Goal: Information Seeking & Learning: Learn about a topic

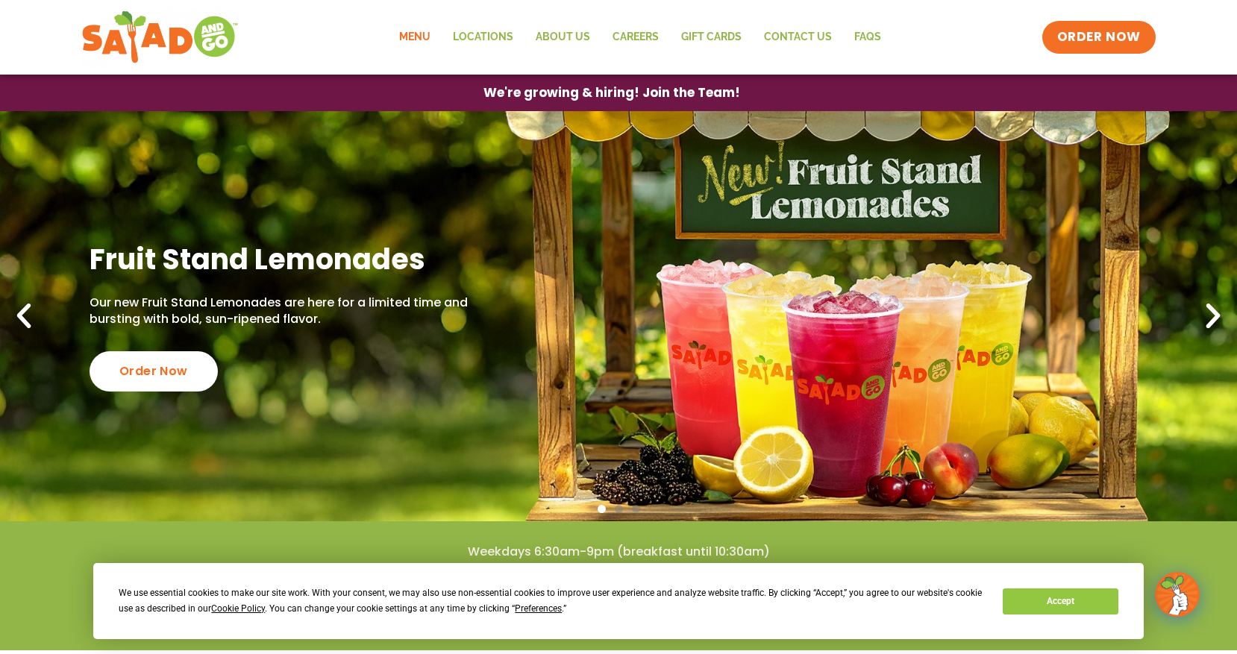
click at [423, 33] on link "Menu" at bounding box center [415, 37] width 54 height 34
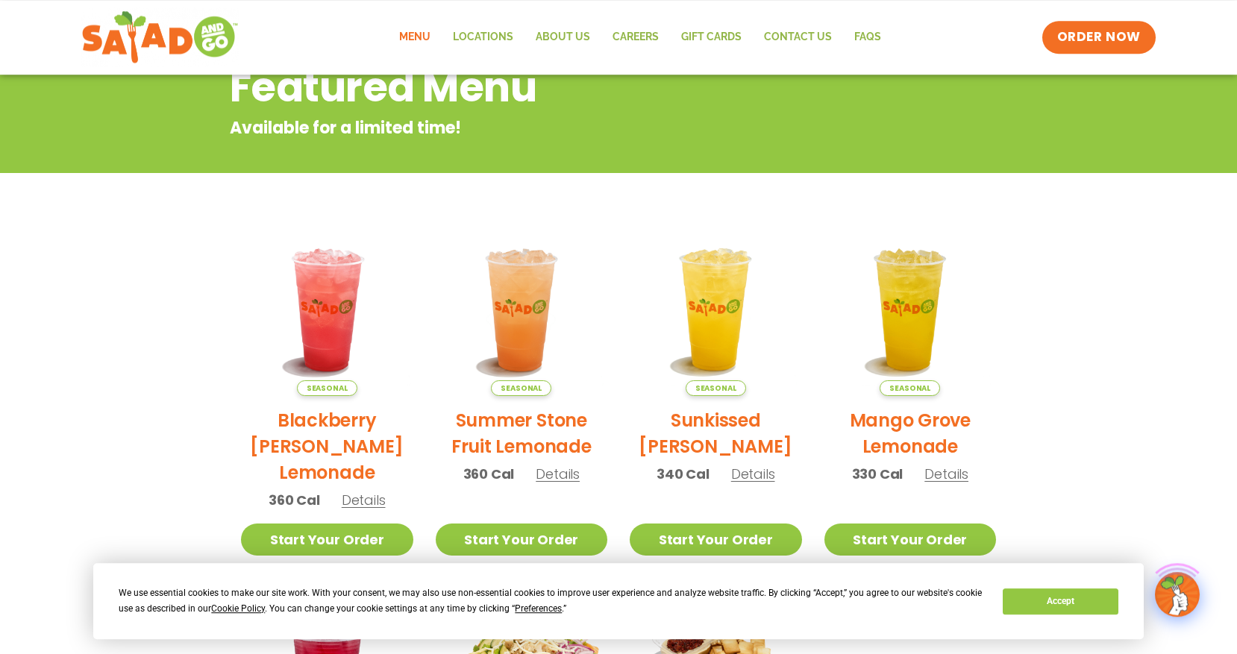
scroll to position [380, 0]
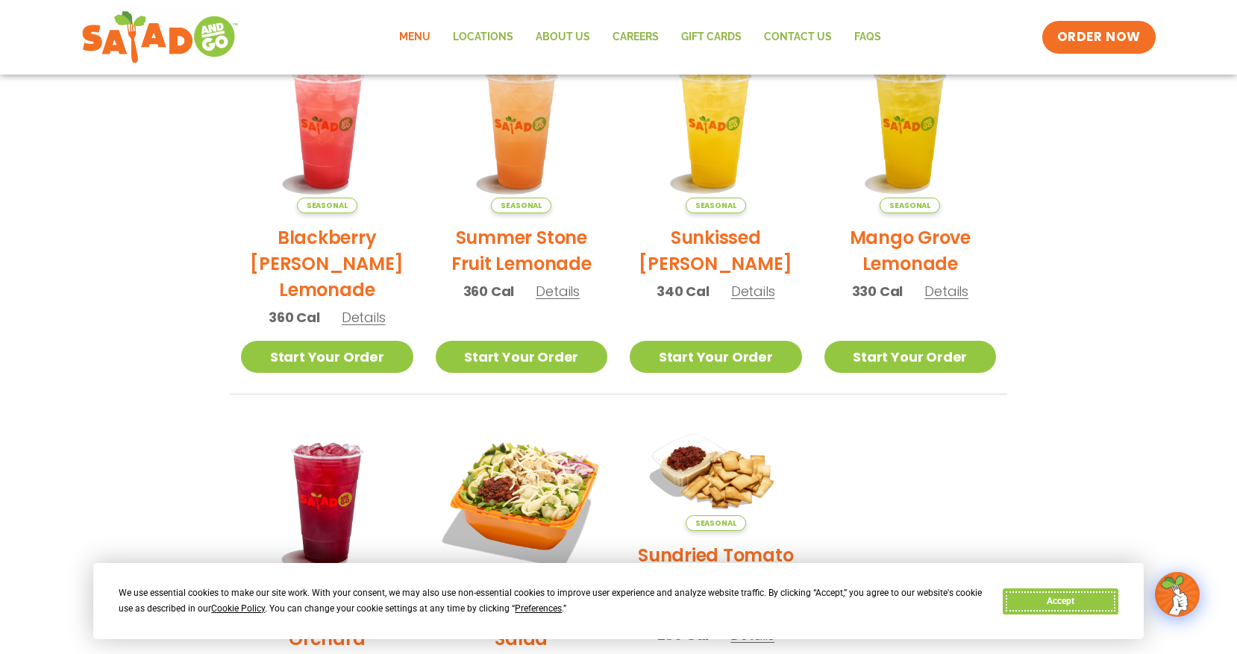
click at [1061, 597] on button "Accept" at bounding box center [1060, 602] width 115 height 26
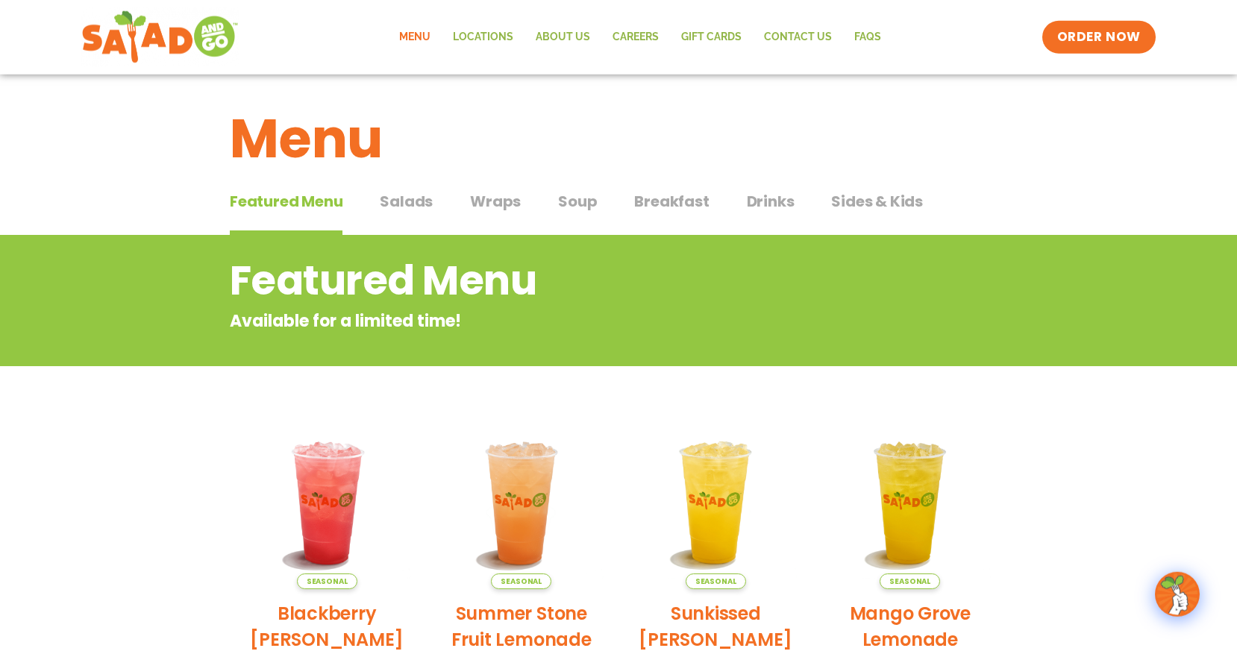
scroll to position [0, 0]
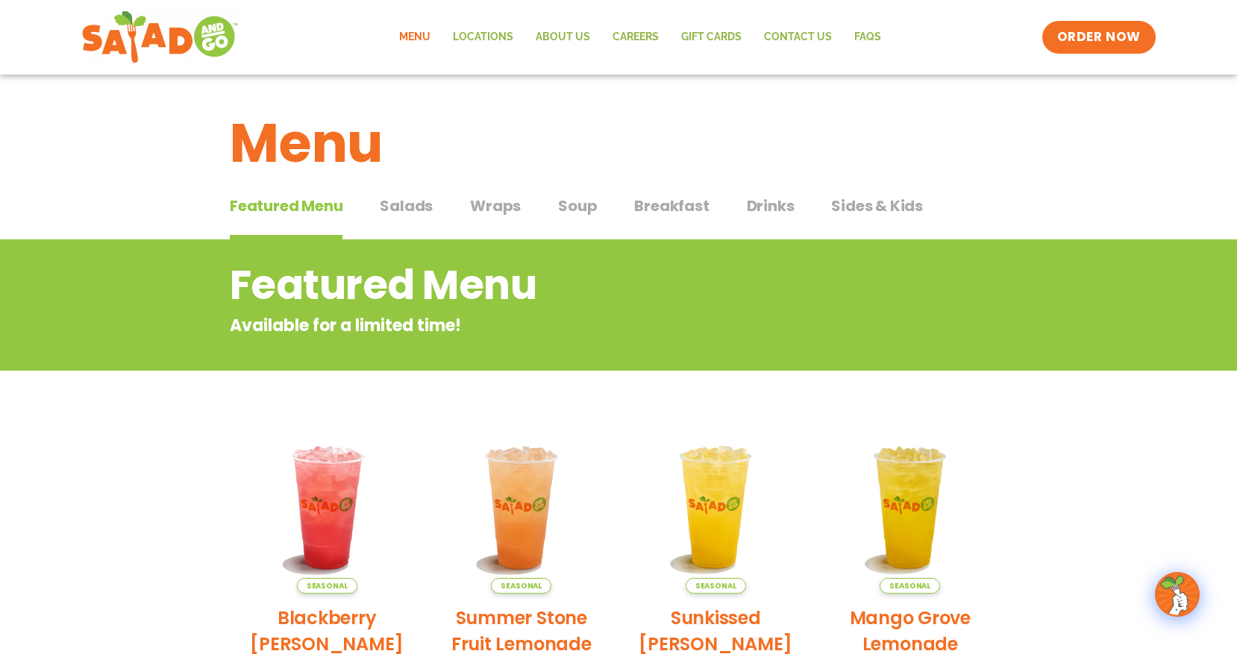
click at [413, 212] on span "Salads" at bounding box center [406, 206] width 53 height 22
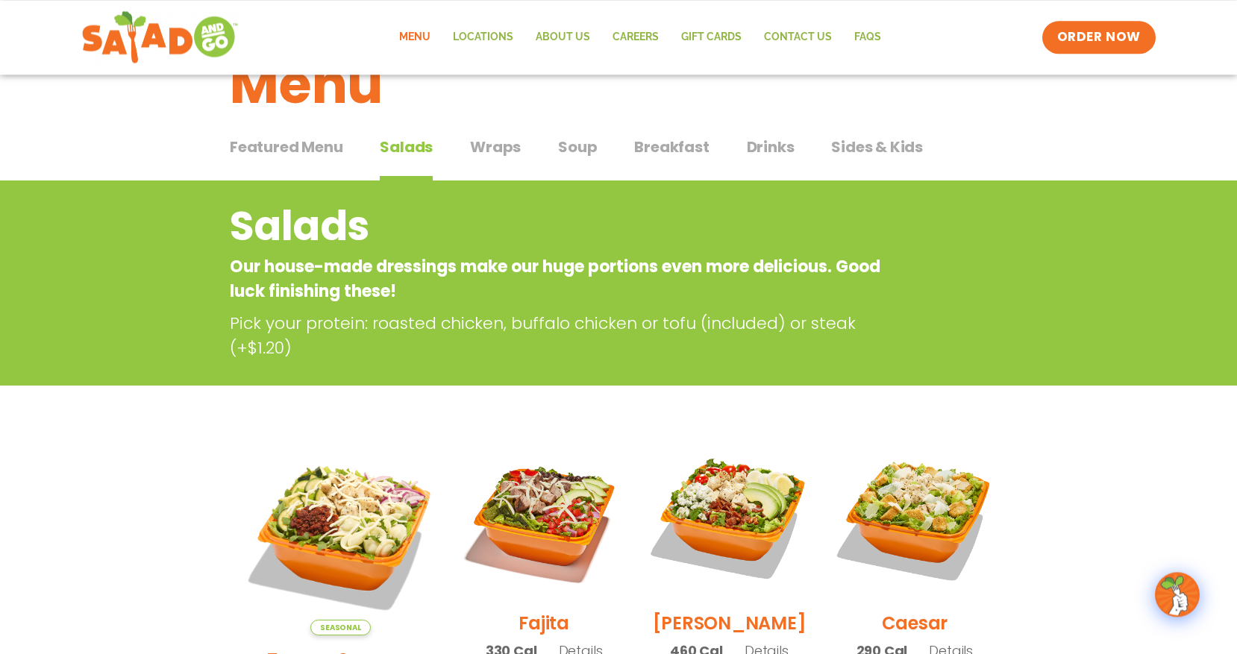
scroll to position [228, 0]
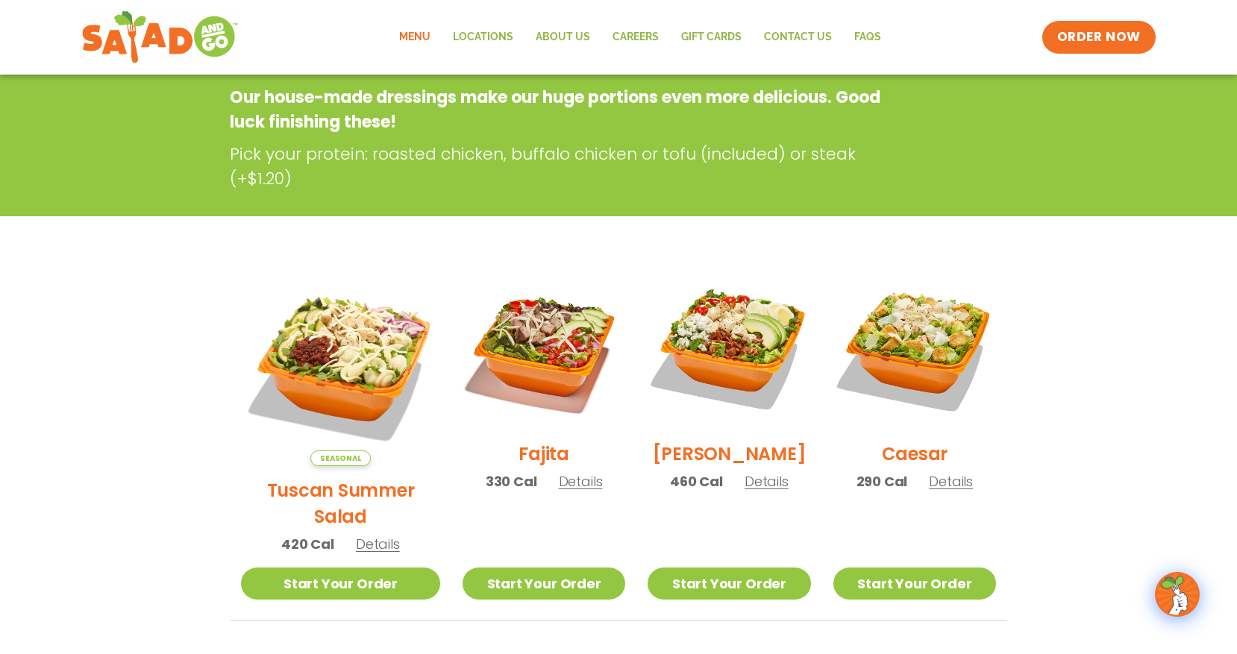
click at [945, 491] on span "Details" at bounding box center [951, 481] width 44 height 19
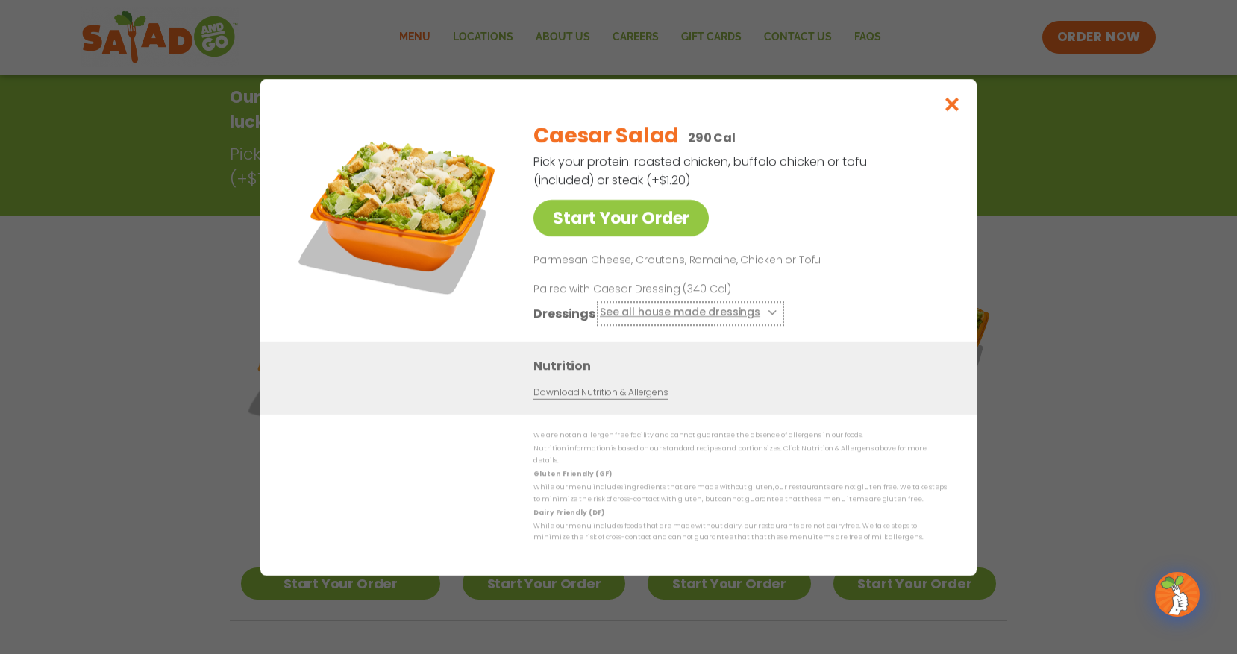
click at [768, 316] on icon at bounding box center [771, 313] width 6 height 6
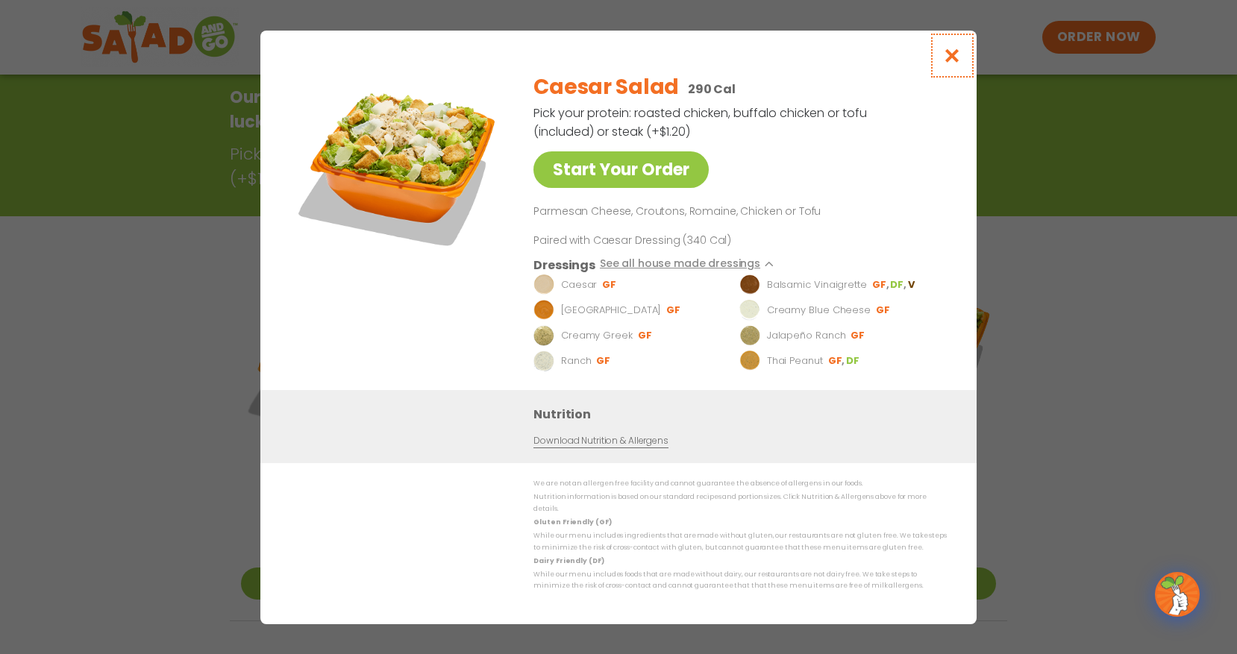
click at [960, 54] on icon "Close modal" at bounding box center [952, 56] width 19 height 16
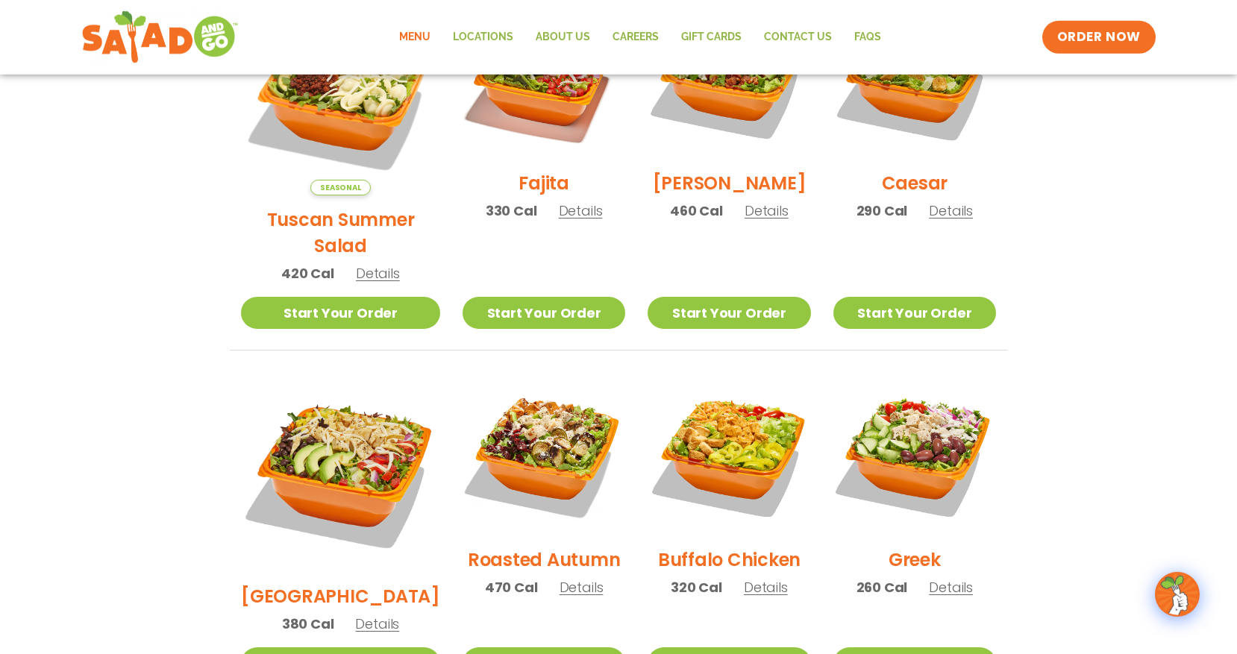
scroll to position [533, 0]
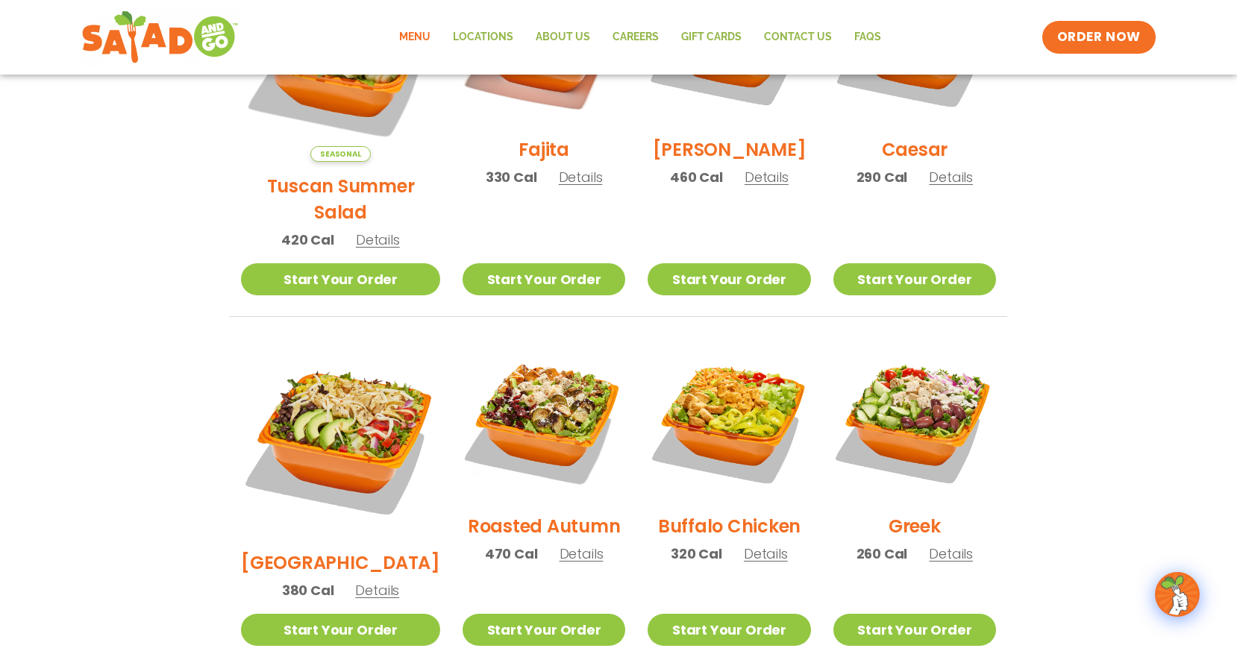
click at [754, 545] on span "Details" at bounding box center [766, 554] width 44 height 19
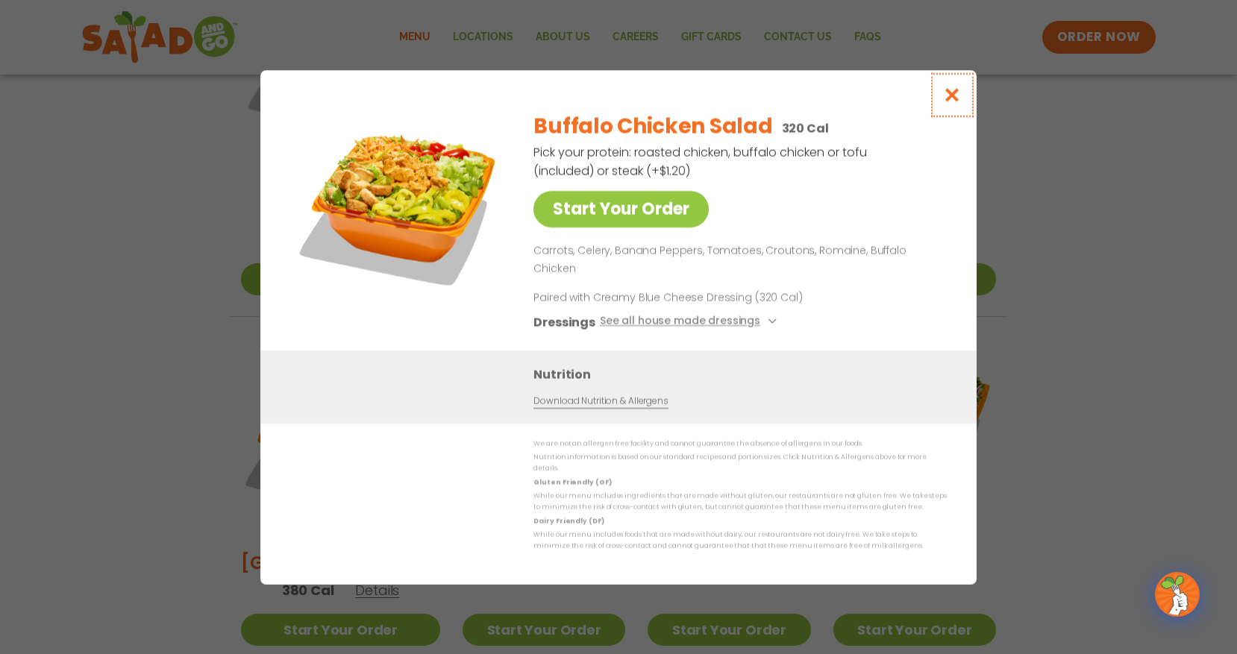
click at [954, 103] on icon "Close modal" at bounding box center [952, 95] width 19 height 16
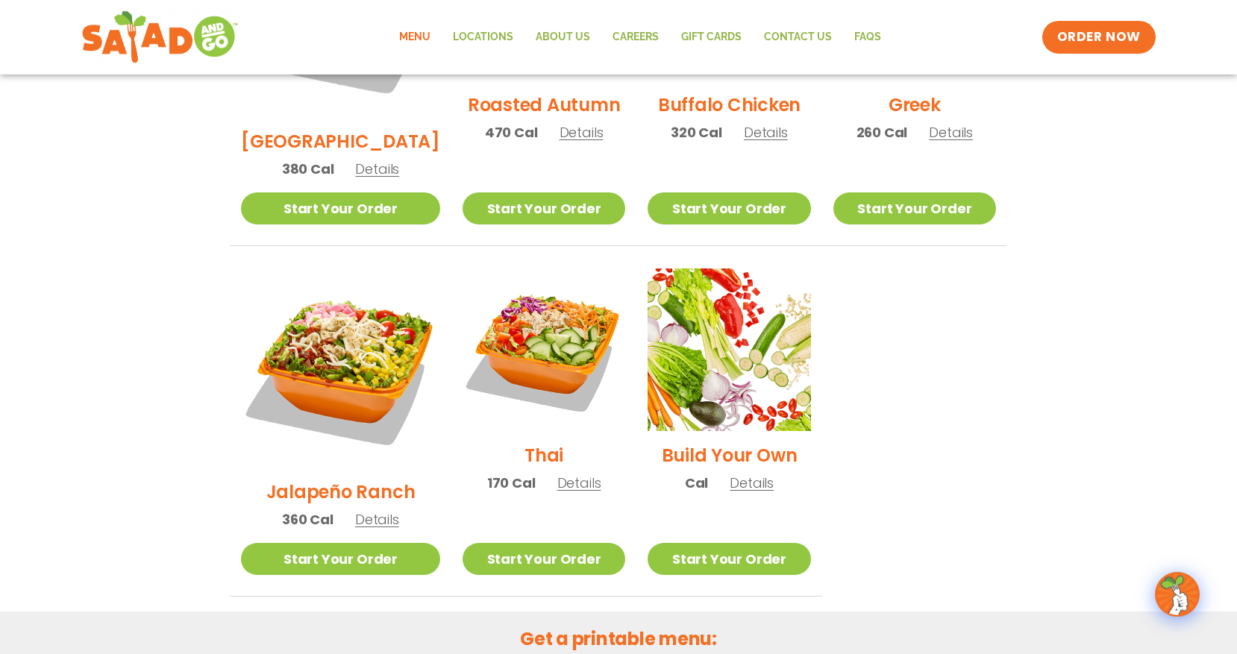
scroll to position [989, 0]
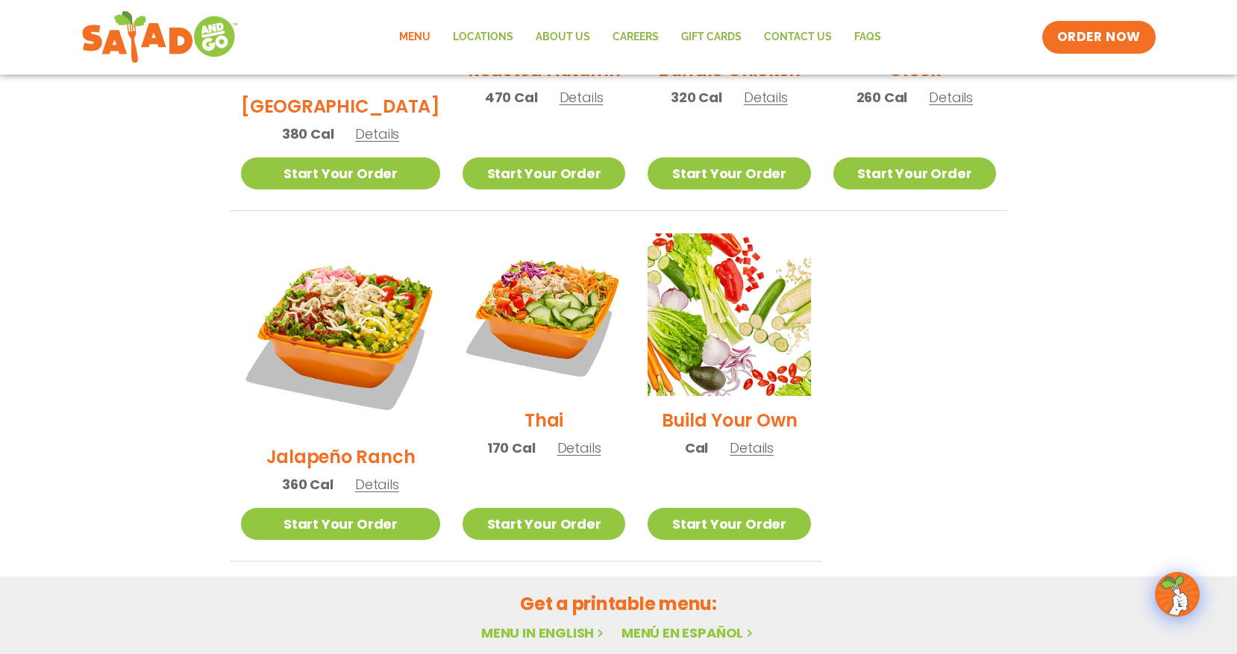
click at [528, 407] on h2 "Thai" at bounding box center [543, 420] width 39 height 26
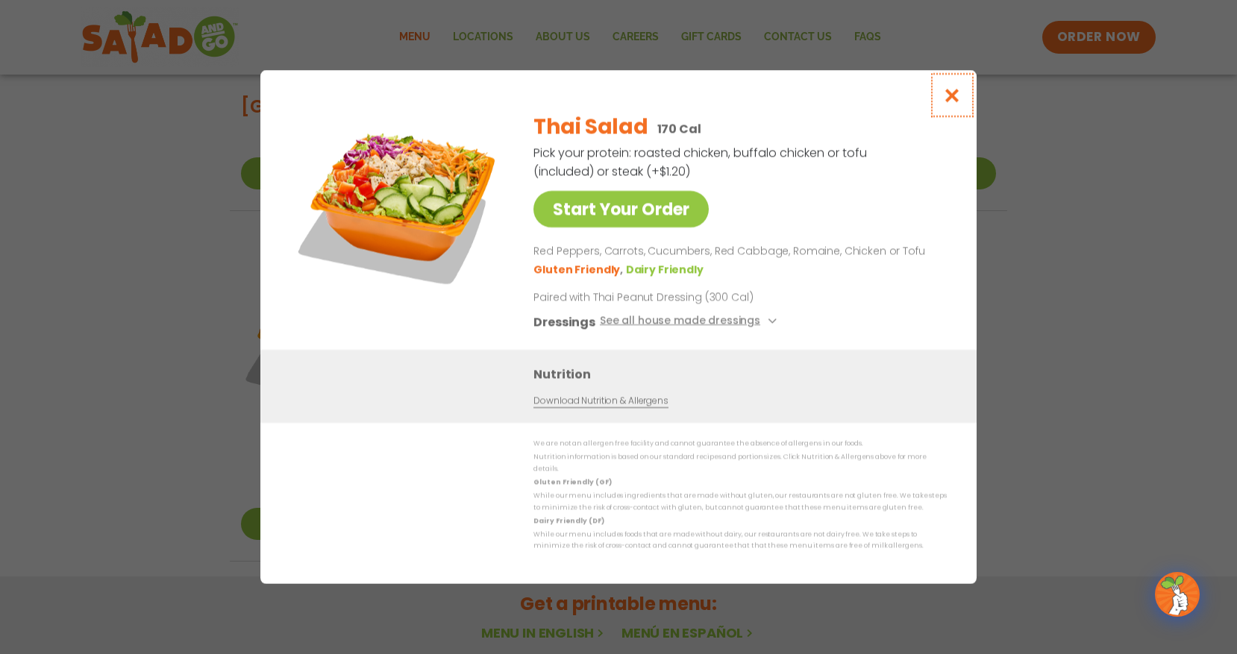
click at [950, 96] on icon "Close modal" at bounding box center [952, 95] width 19 height 16
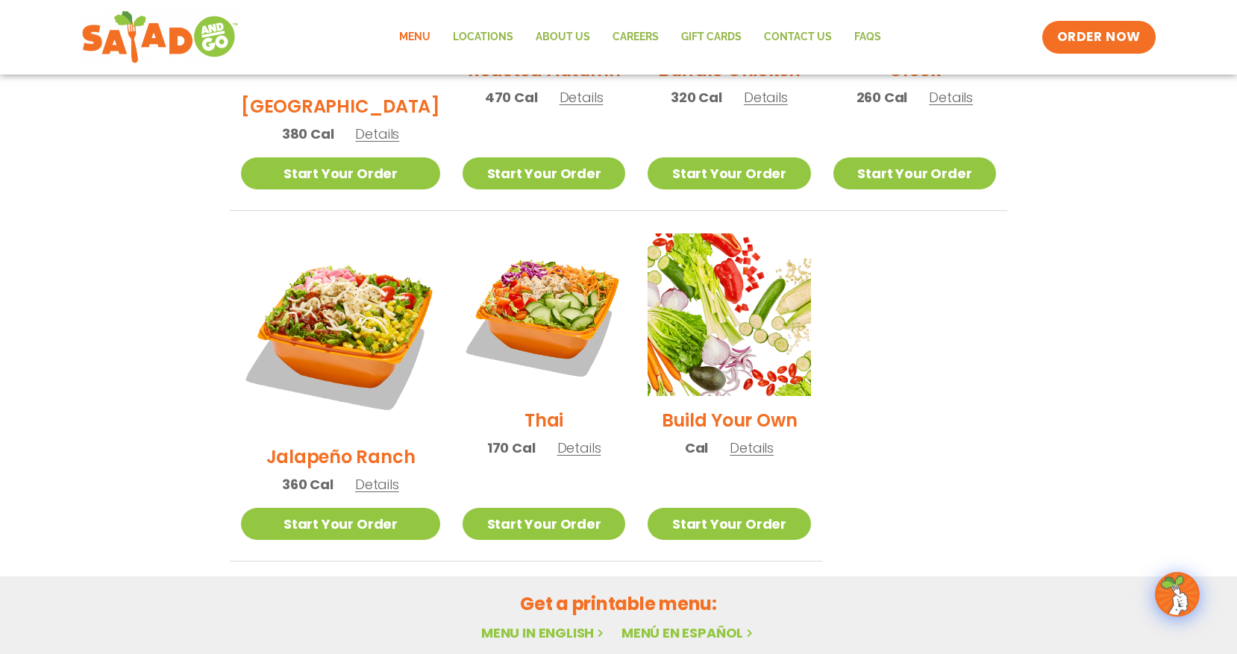
click at [715, 407] on h2 "Build Your Own" at bounding box center [730, 420] width 136 height 26
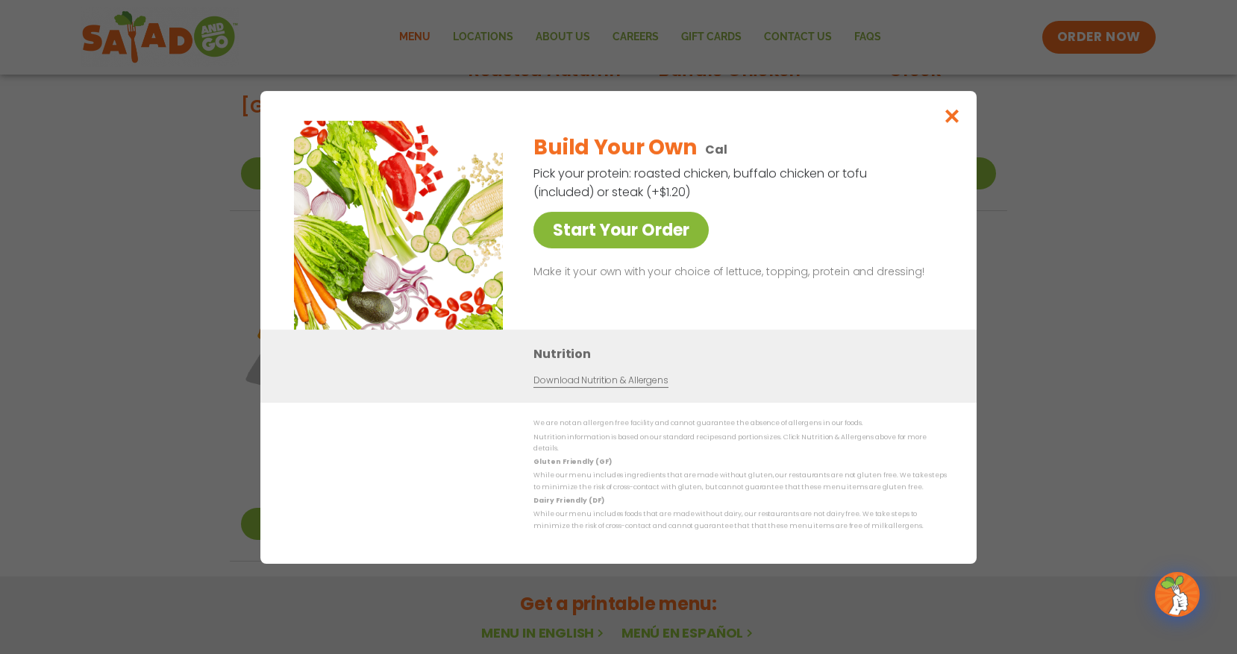
click at [624, 235] on link "Start Your Order" at bounding box center [620, 230] width 175 height 37
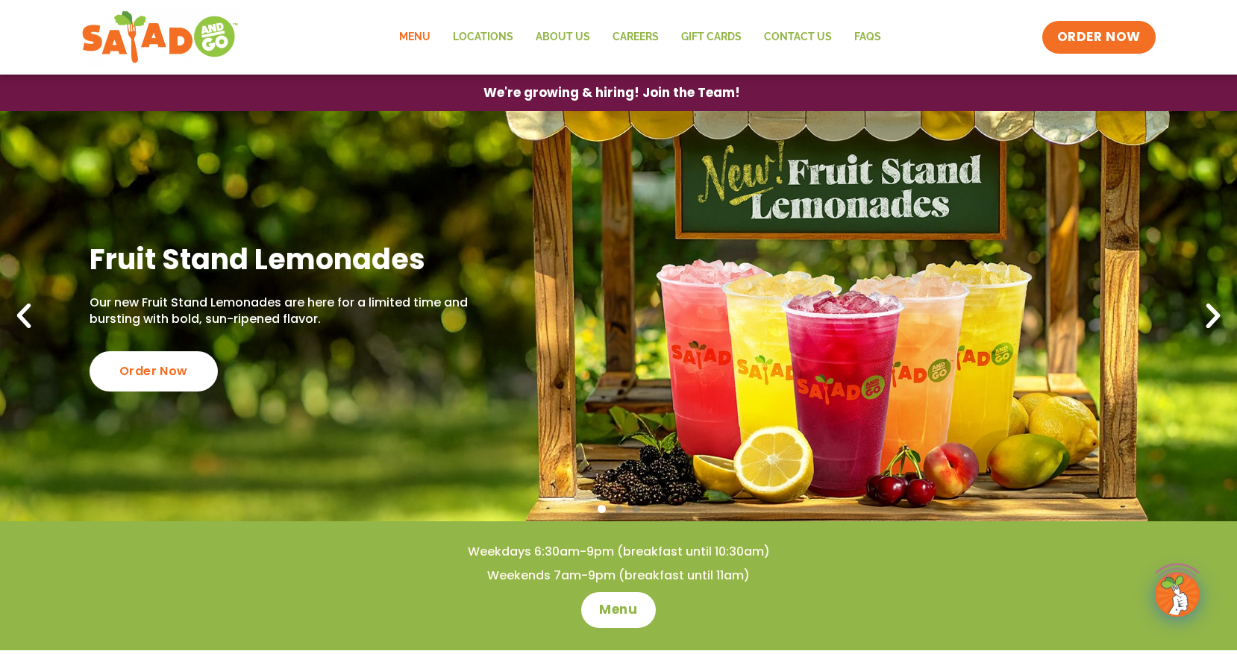
click at [425, 37] on link "Menu" at bounding box center [415, 37] width 54 height 34
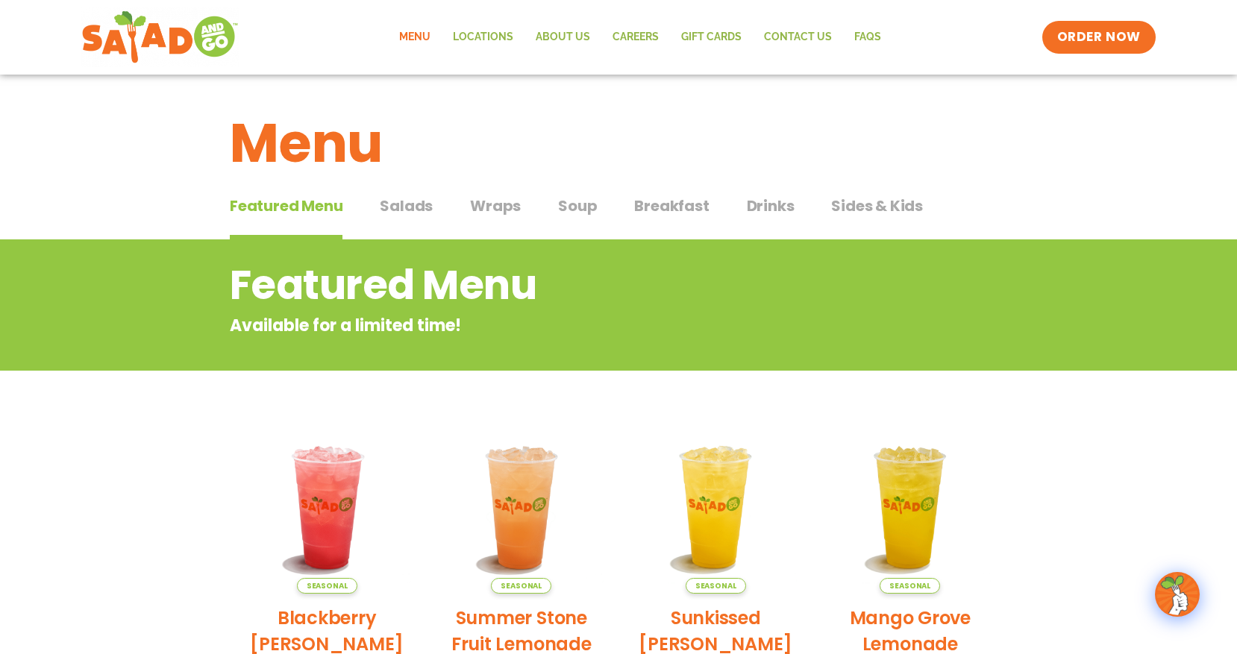
click at [410, 207] on span "Salads" at bounding box center [406, 206] width 53 height 22
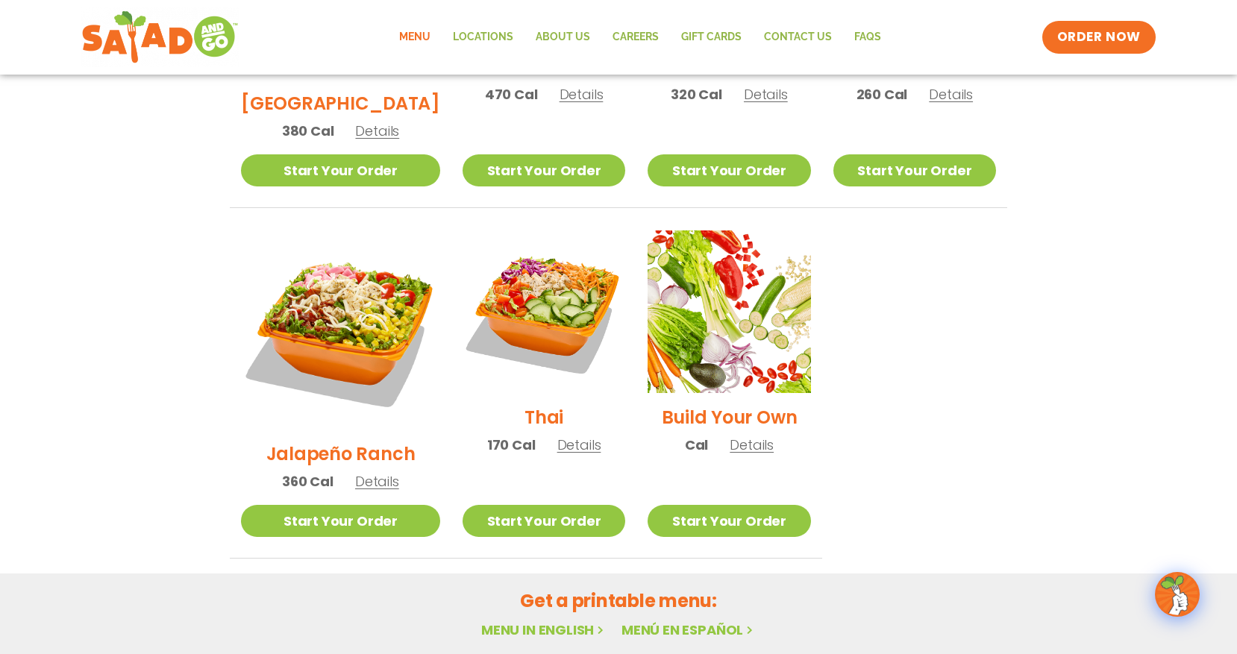
scroll to position [1144, 0]
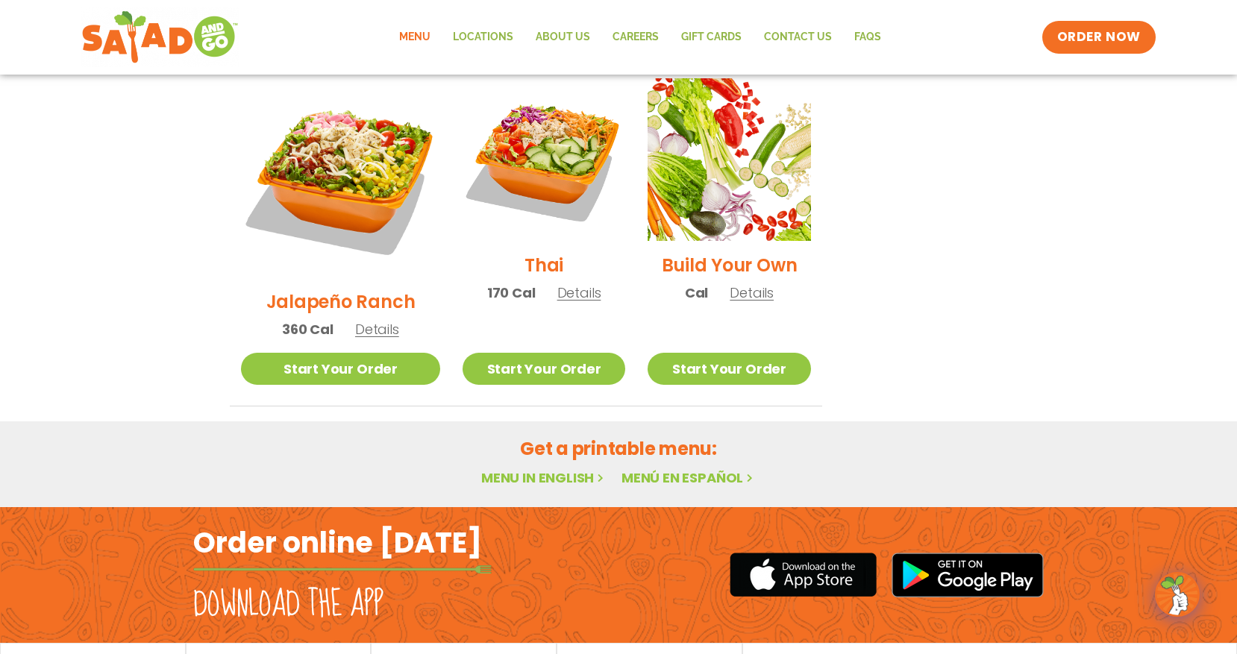
click at [554, 469] on link "Menu in English" at bounding box center [543, 478] width 125 height 19
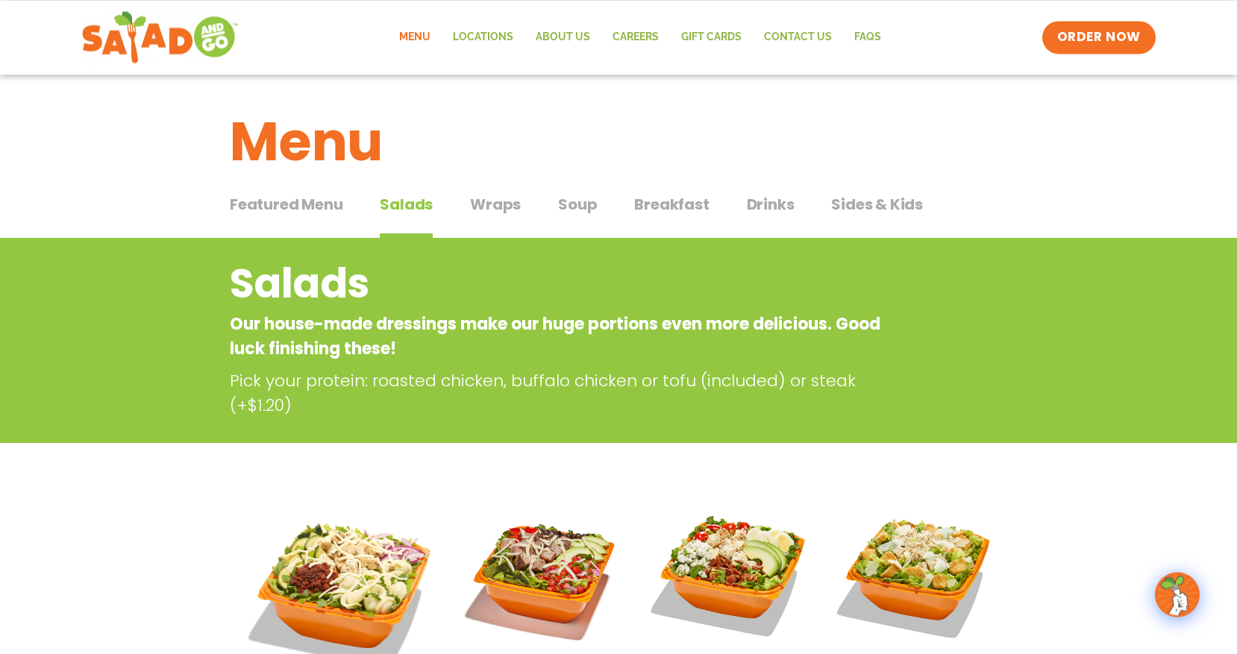
scroll to position [0, 0]
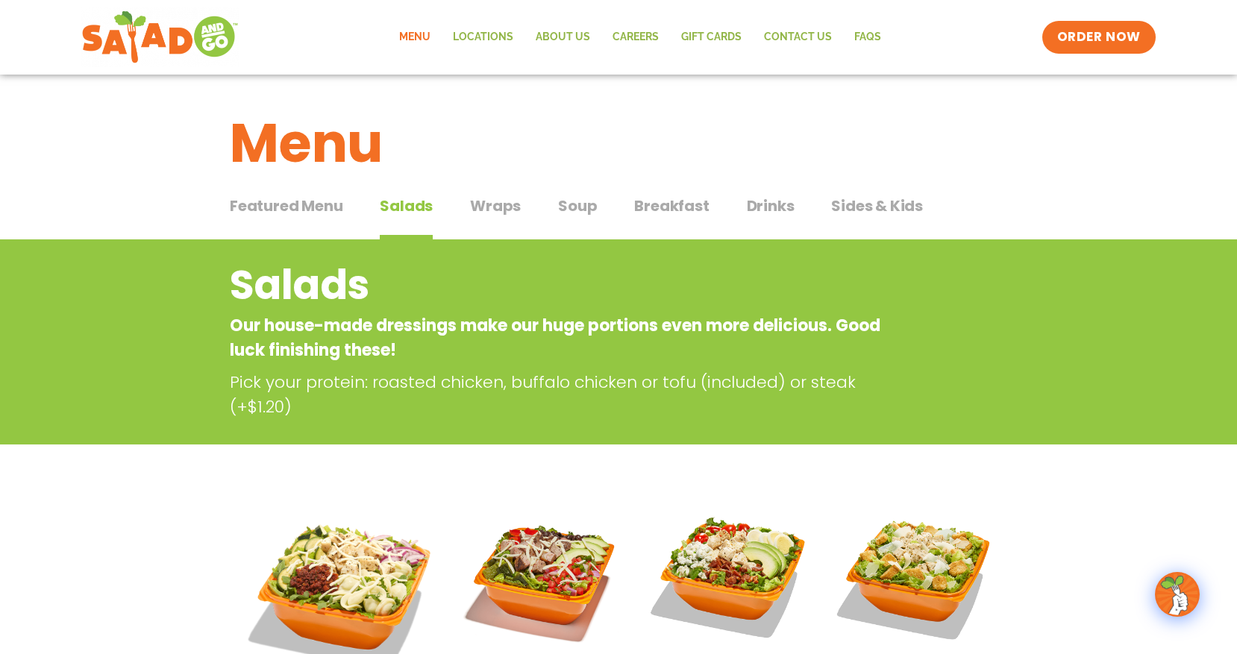
click at [509, 204] on span "Wraps" at bounding box center [495, 206] width 51 height 22
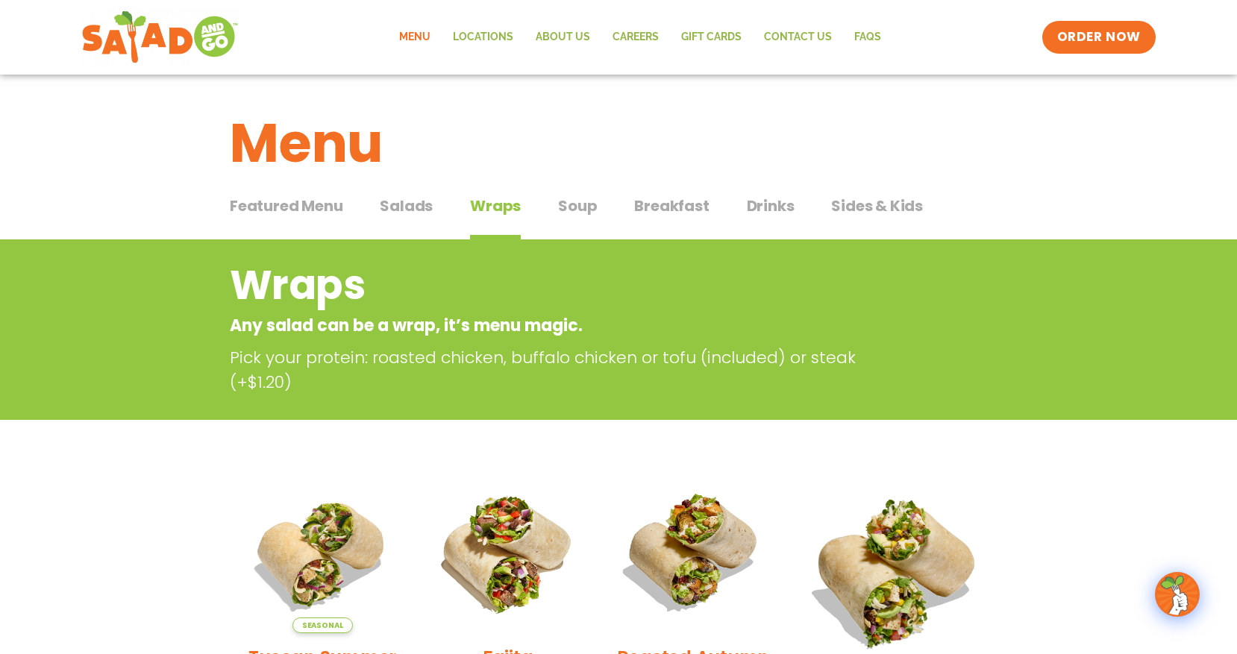
click at [578, 205] on span "Soup" at bounding box center [577, 206] width 39 height 22
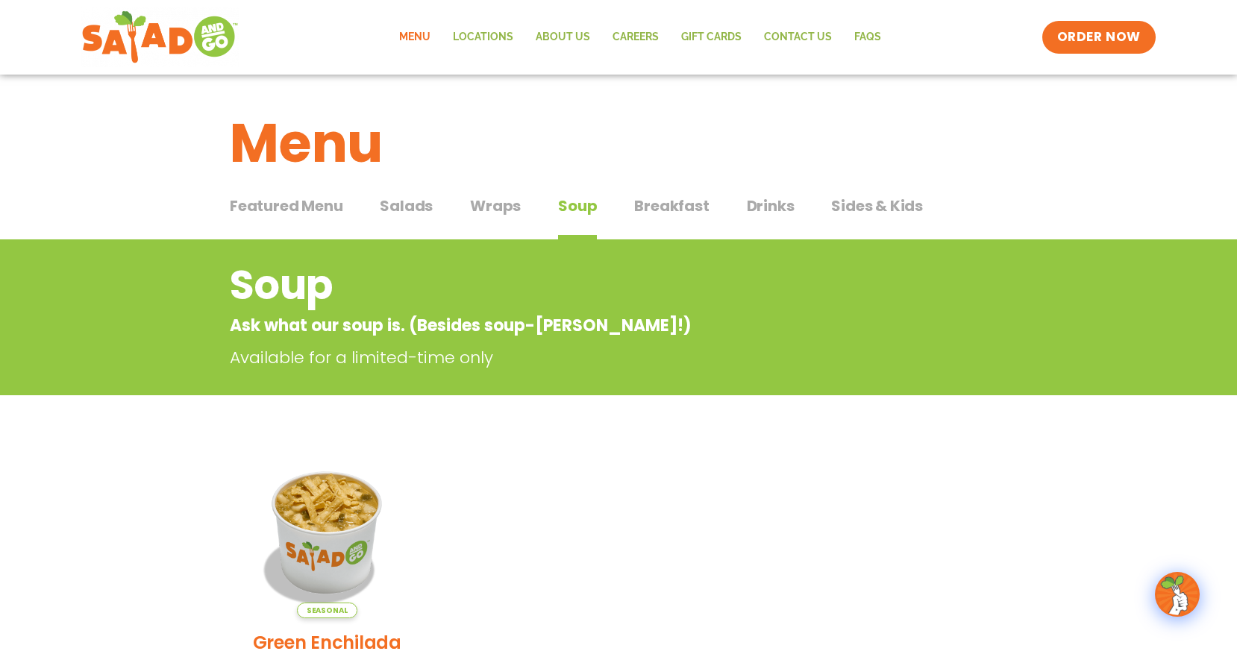
click at [660, 206] on span "Breakfast" at bounding box center [671, 206] width 75 height 22
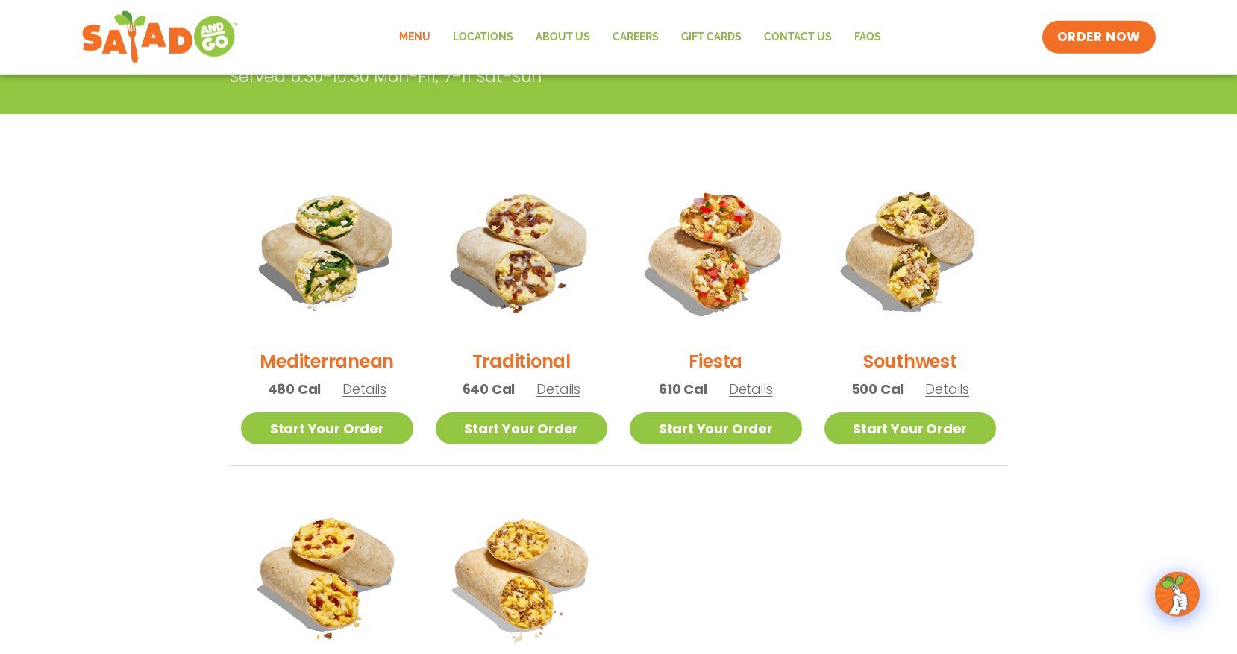
scroll to position [304, 0]
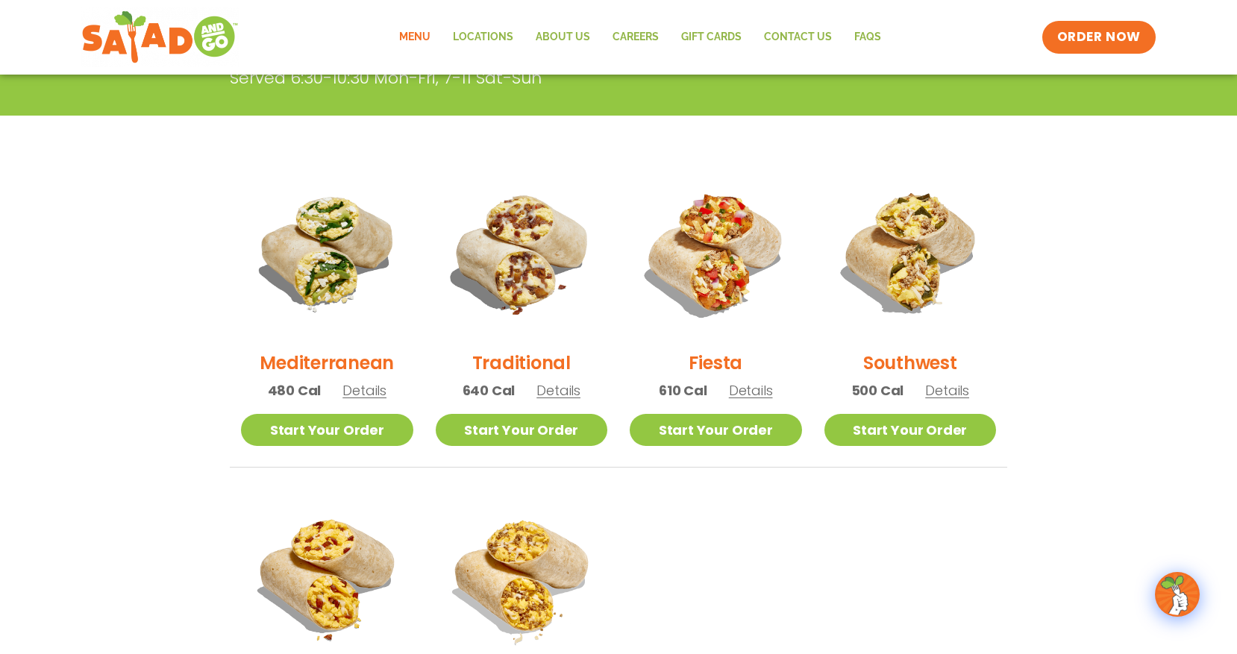
click at [523, 357] on h2 "Traditional" at bounding box center [521, 363] width 98 height 26
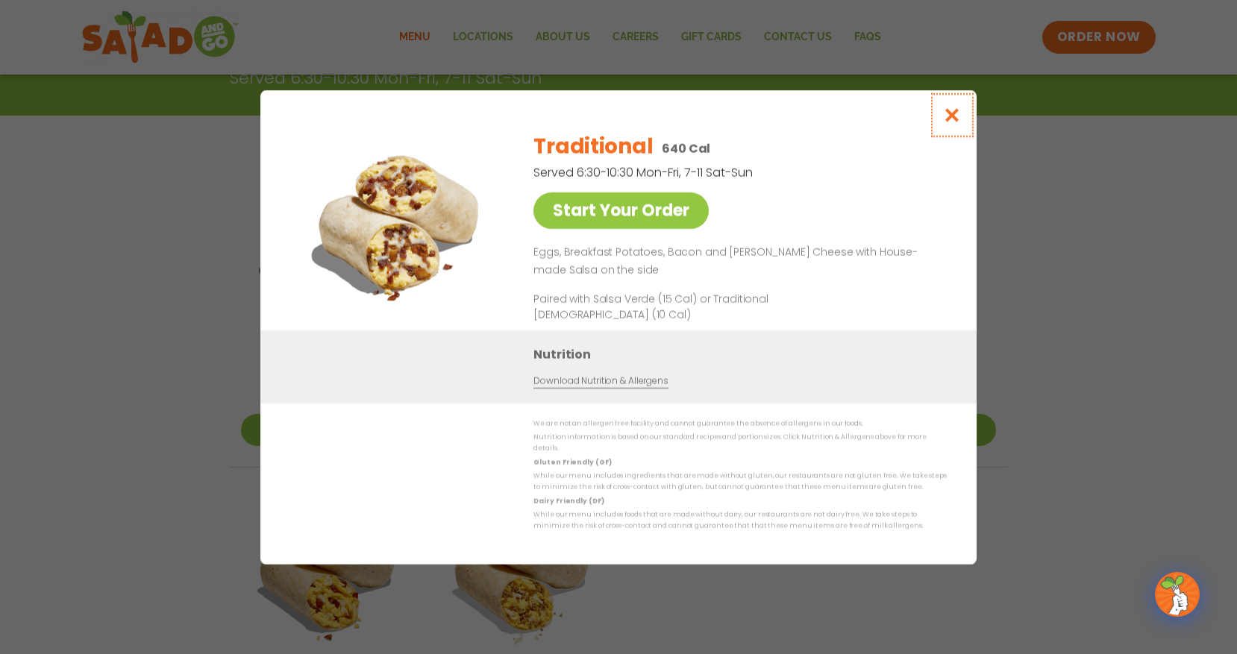
click at [939, 121] on button "Close modal" at bounding box center [952, 115] width 48 height 50
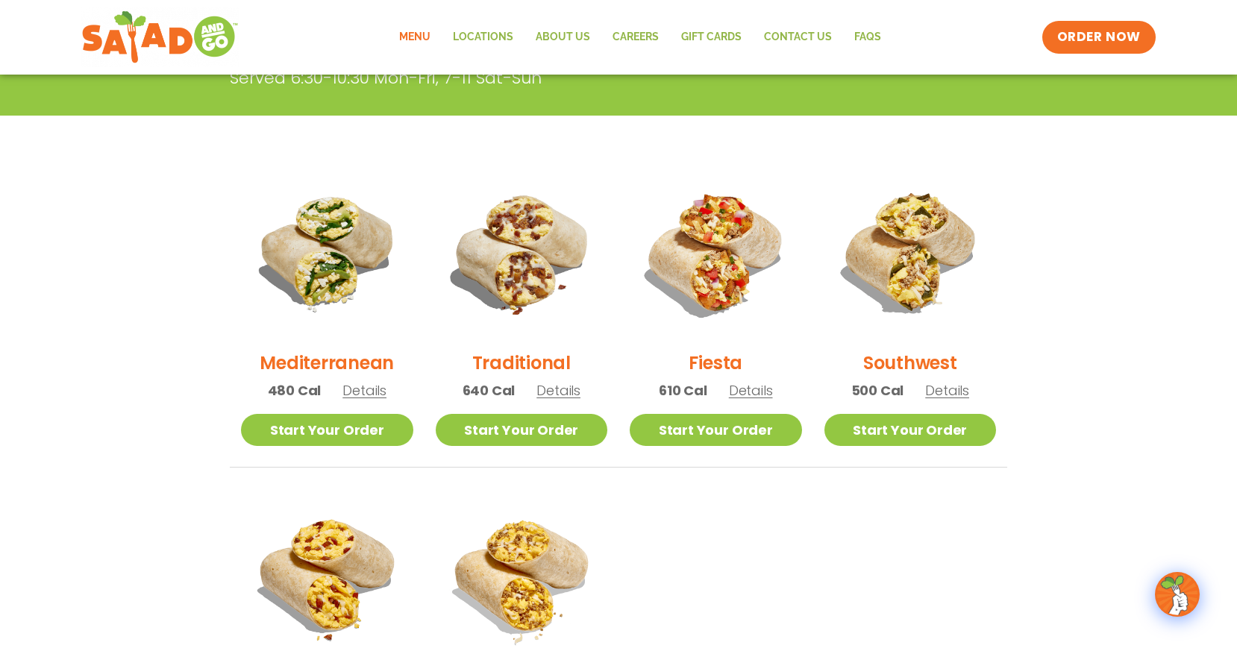
click at [709, 362] on h2 "Fiesta" at bounding box center [716, 363] width 54 height 26
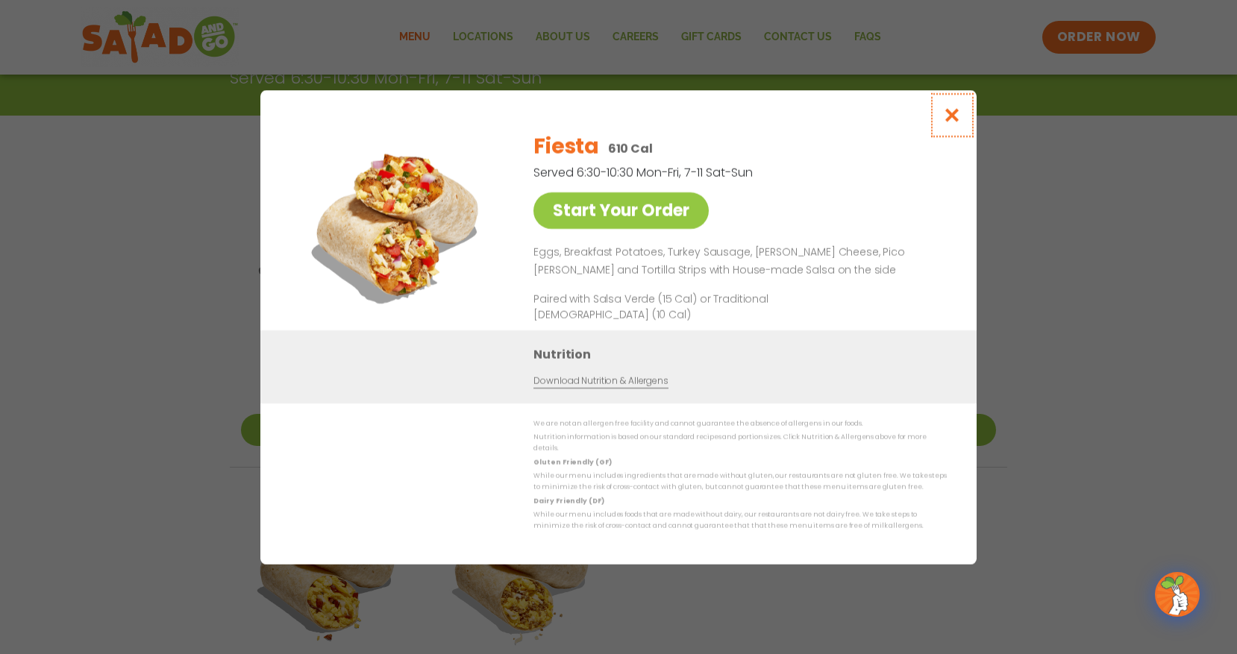
click at [947, 123] on icon "Close modal" at bounding box center [952, 115] width 19 height 16
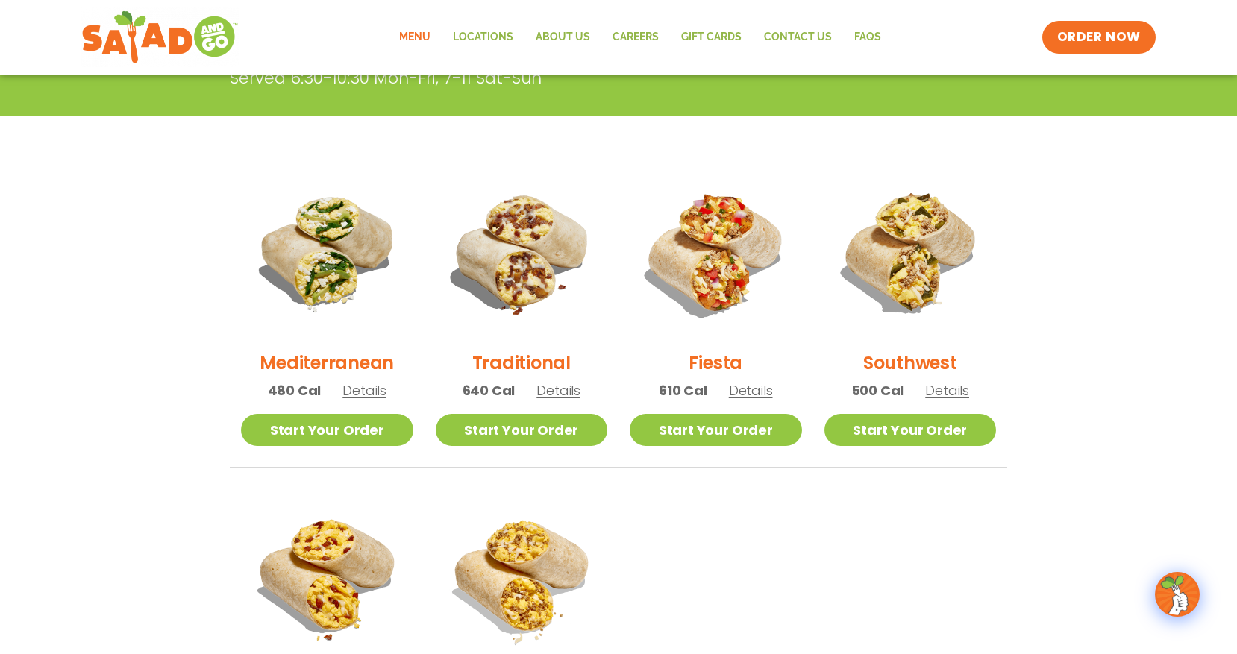
click at [894, 359] on h2 "Southwest" at bounding box center [910, 363] width 94 height 26
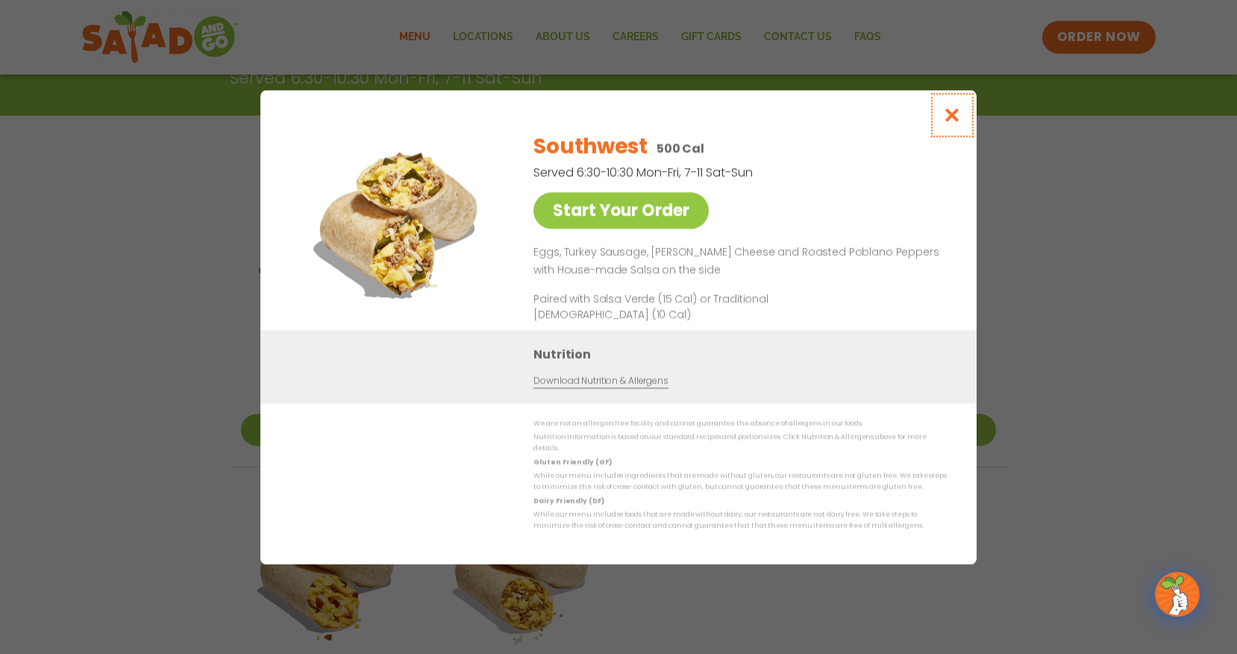
click at [947, 123] on icon "Close modal" at bounding box center [952, 115] width 19 height 16
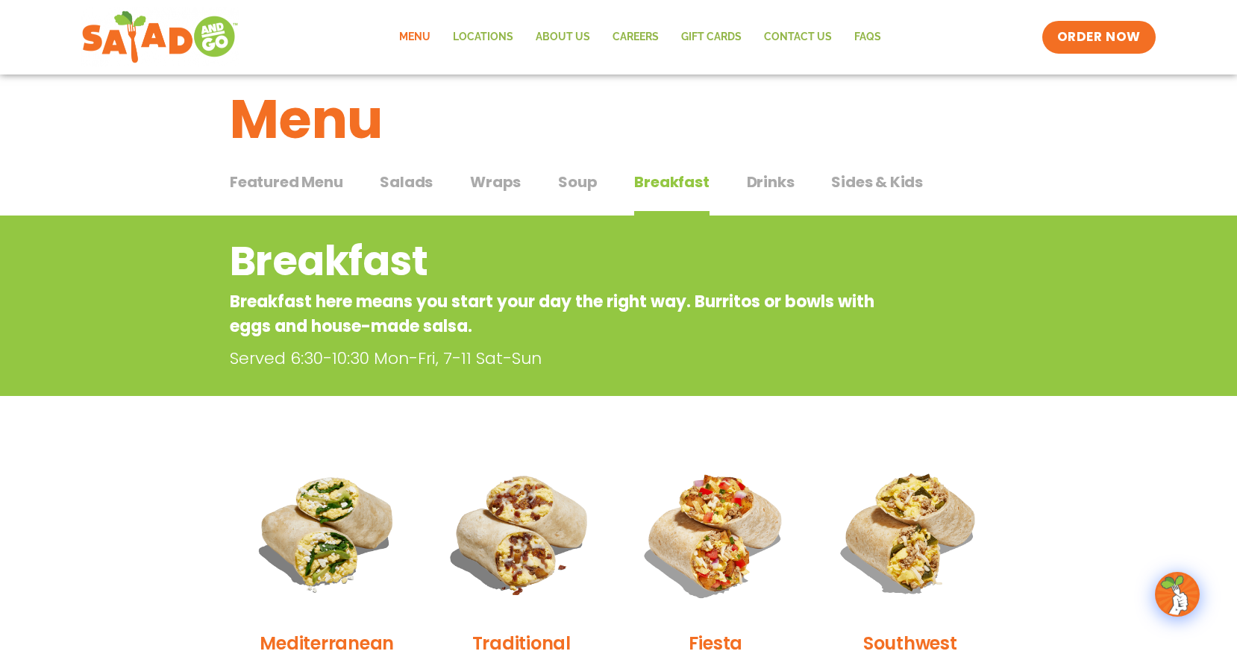
scroll to position [0, 0]
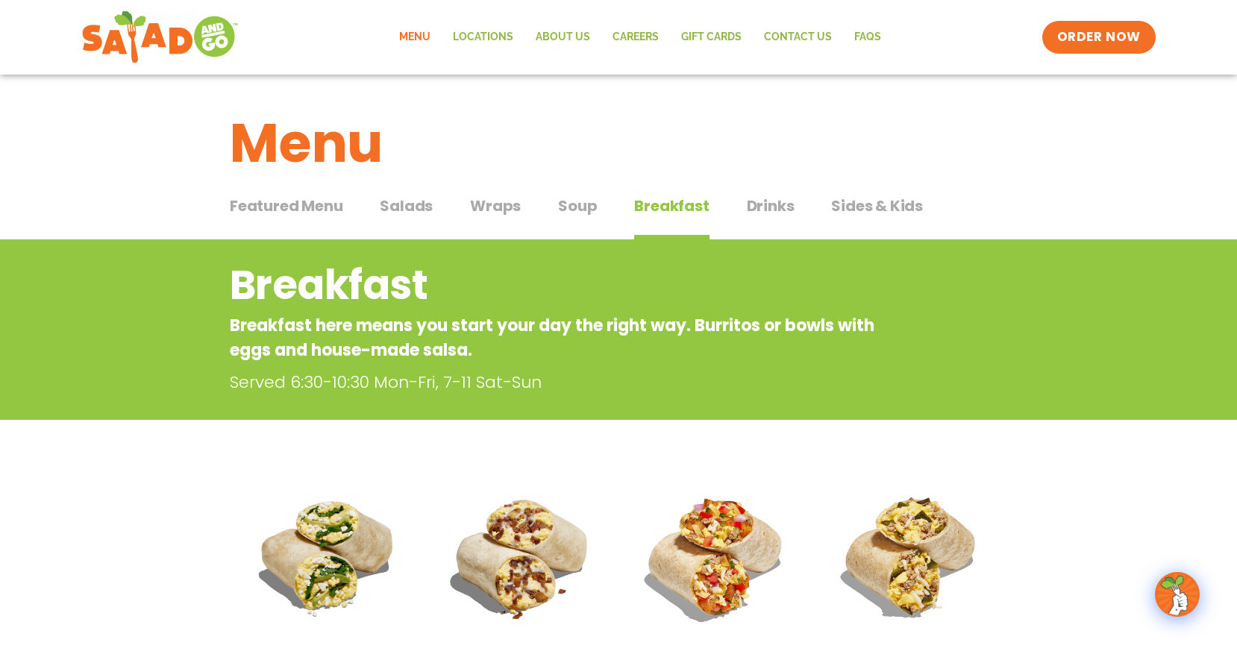
click at [888, 205] on span "Sides & Kids" at bounding box center [877, 206] width 92 height 22
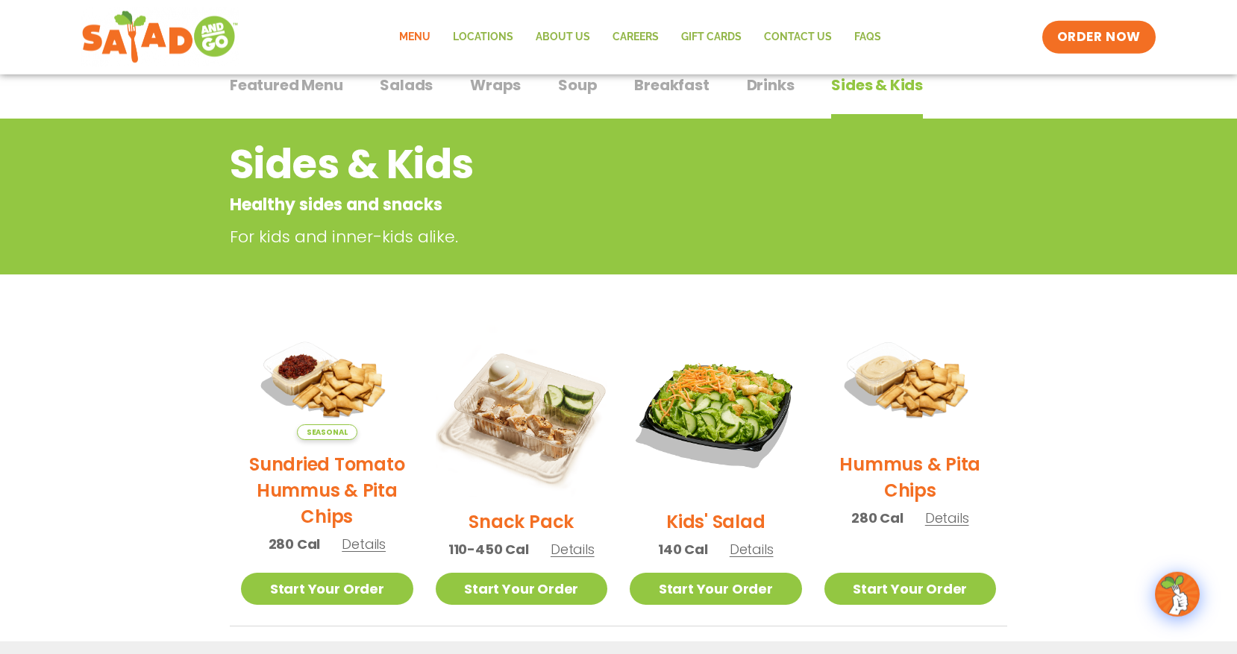
scroll to position [228, 0]
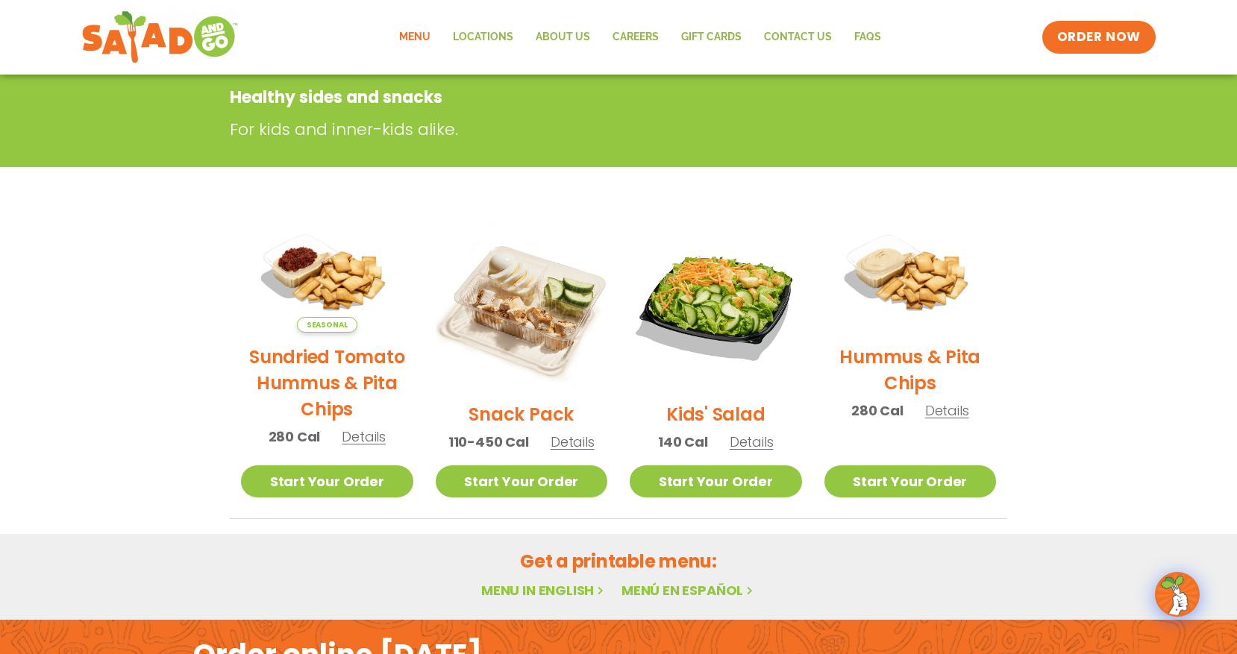
click at [504, 422] on h2 "Snack Pack" at bounding box center [521, 414] width 105 height 26
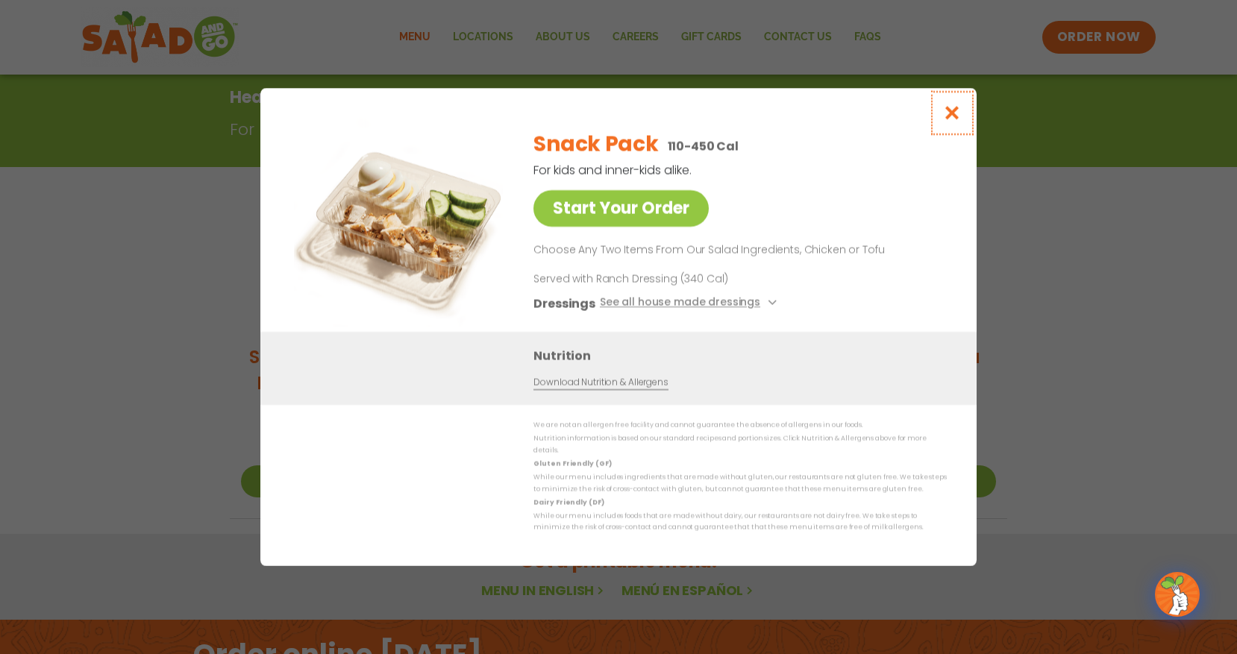
click at [948, 119] on icon "Close modal" at bounding box center [952, 113] width 19 height 16
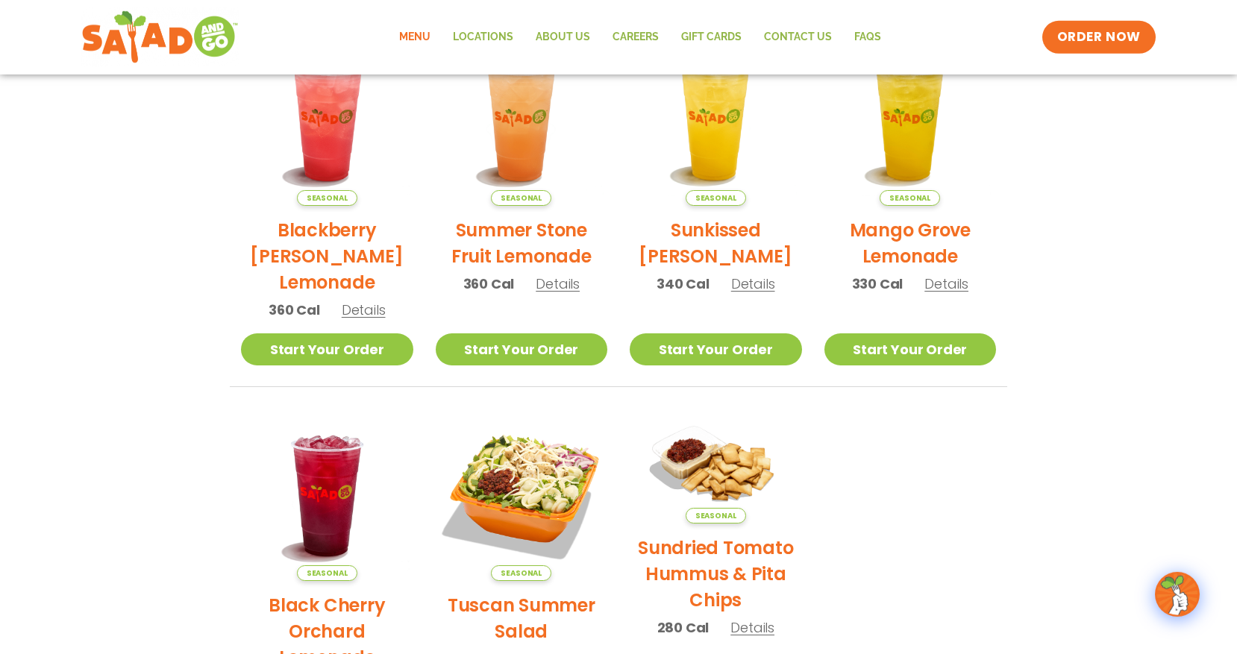
scroll to position [228, 0]
